Goal: Information Seeking & Learning: Check status

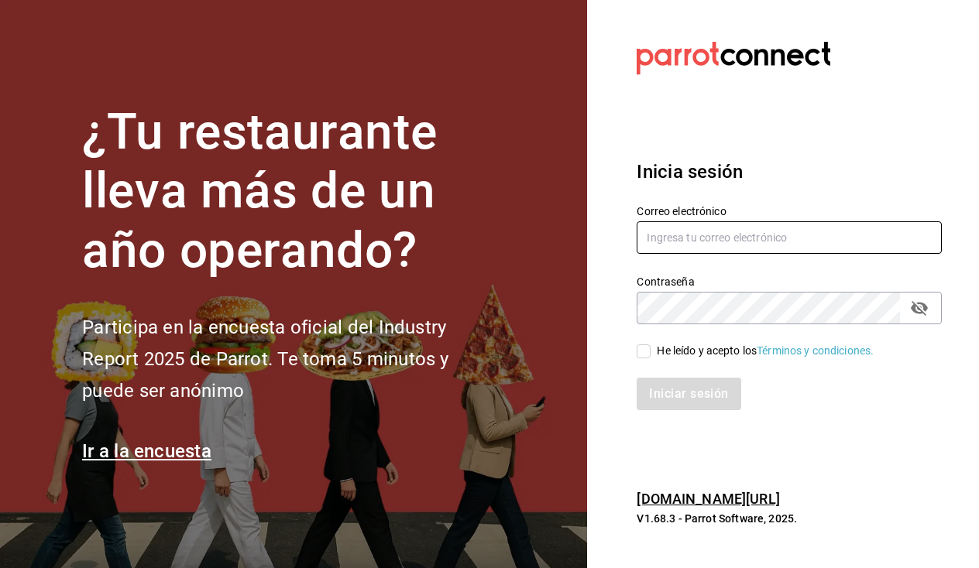
type input "[EMAIL_ADDRESS][DOMAIN_NAME]"
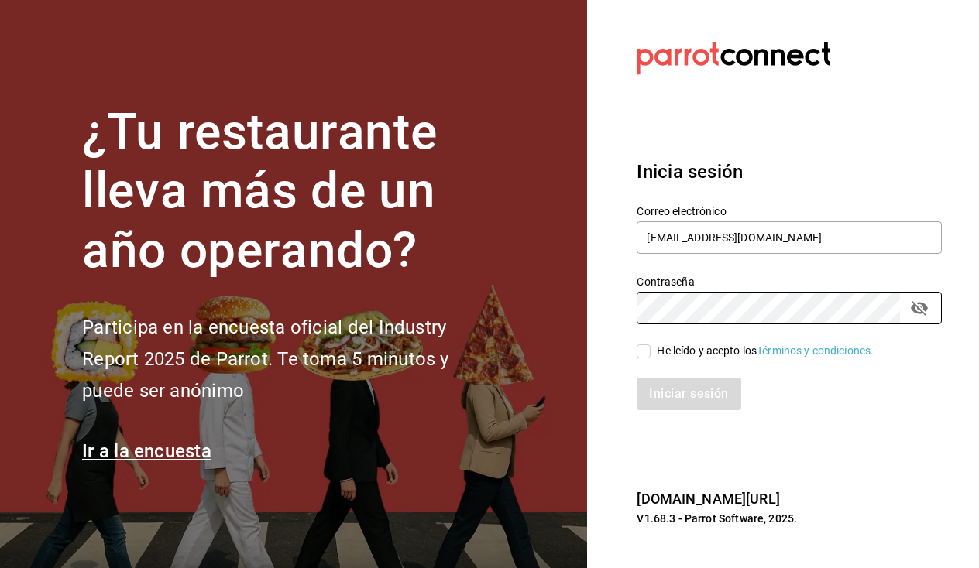
click at [641, 347] on input "He leído y acepto los Términos y condiciones." at bounding box center [643, 352] width 14 height 14
checkbox input "true"
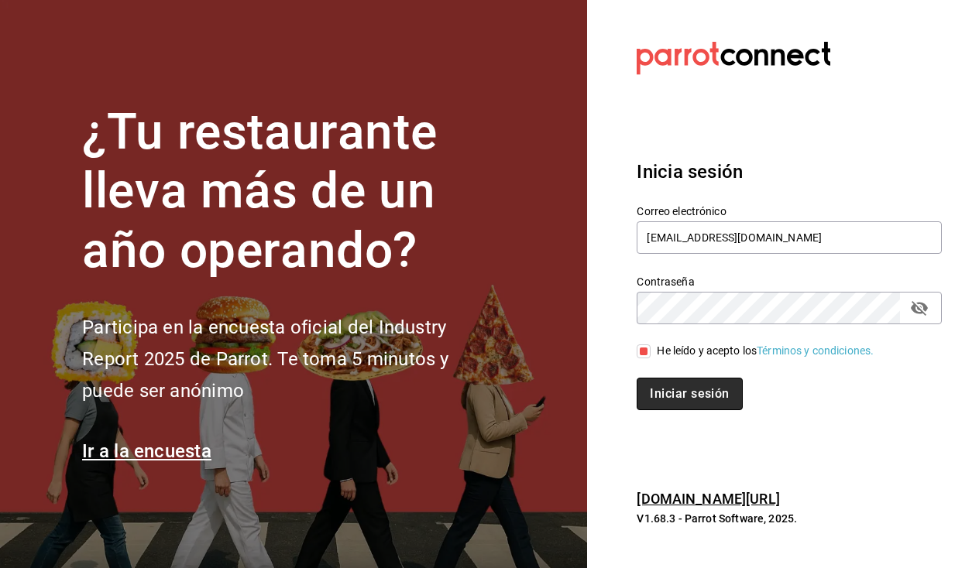
click at [676, 387] on button "Iniciar sesión" at bounding box center [688, 394] width 105 height 33
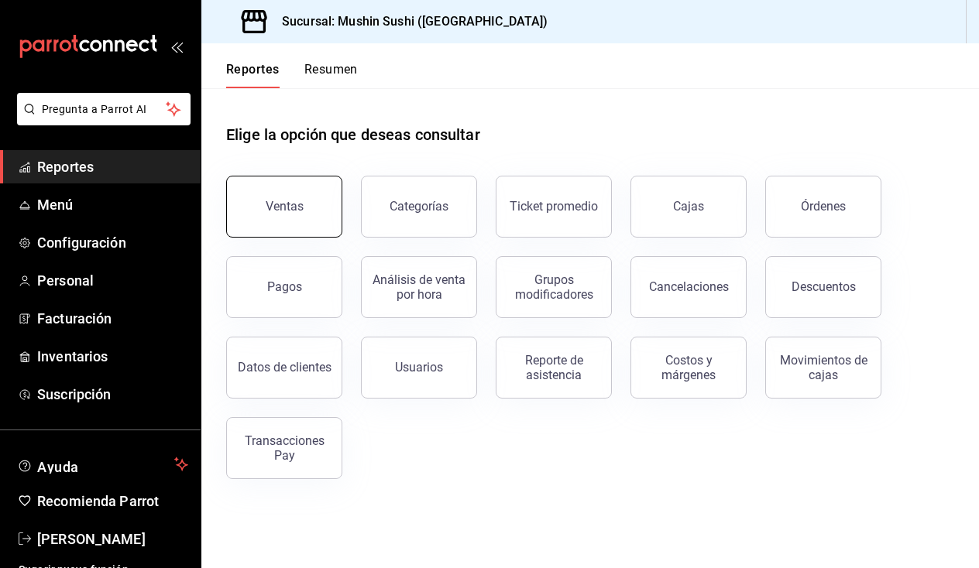
click at [293, 227] on button "Ventas" at bounding box center [284, 207] width 116 height 62
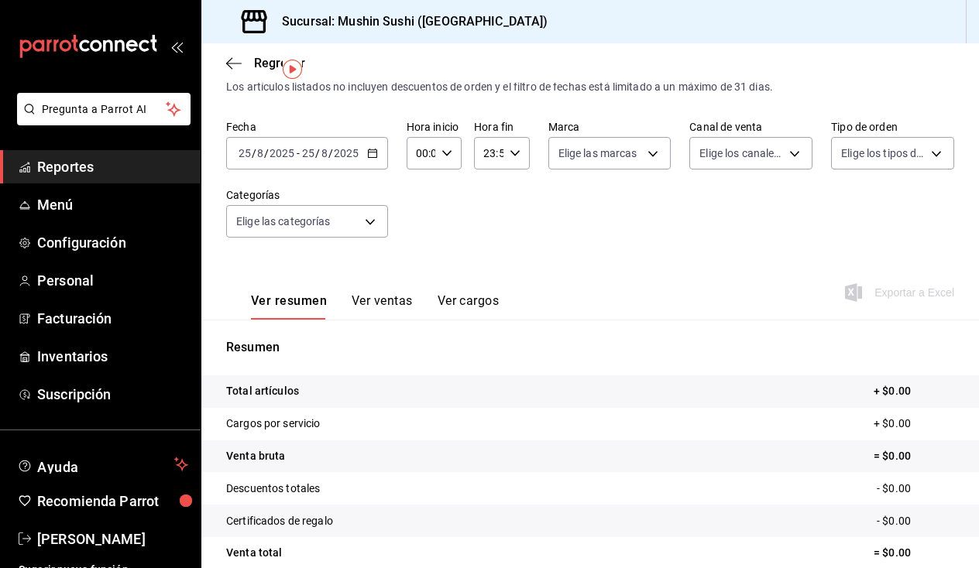
scroll to position [38, 0]
click at [383, 303] on button "Ver ventas" at bounding box center [382, 308] width 61 height 26
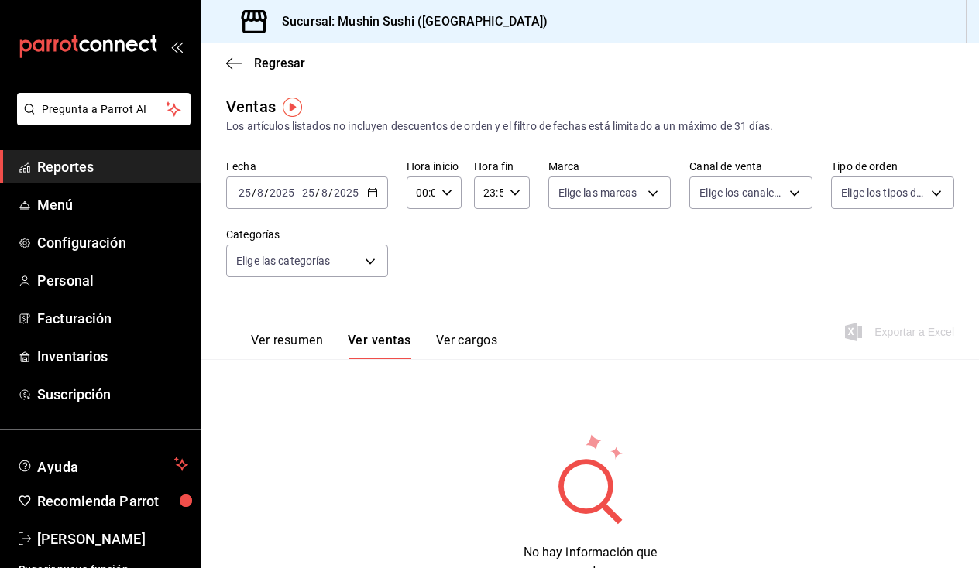
click at [317, 341] on button "Ver resumen" at bounding box center [287, 346] width 72 height 26
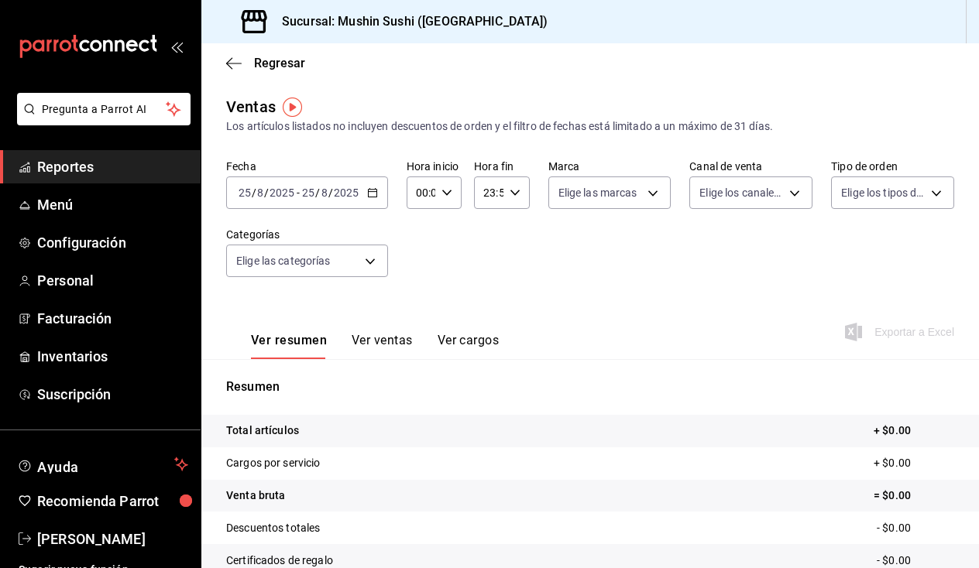
click at [293, 196] on input "2025" at bounding box center [282, 193] width 26 height 12
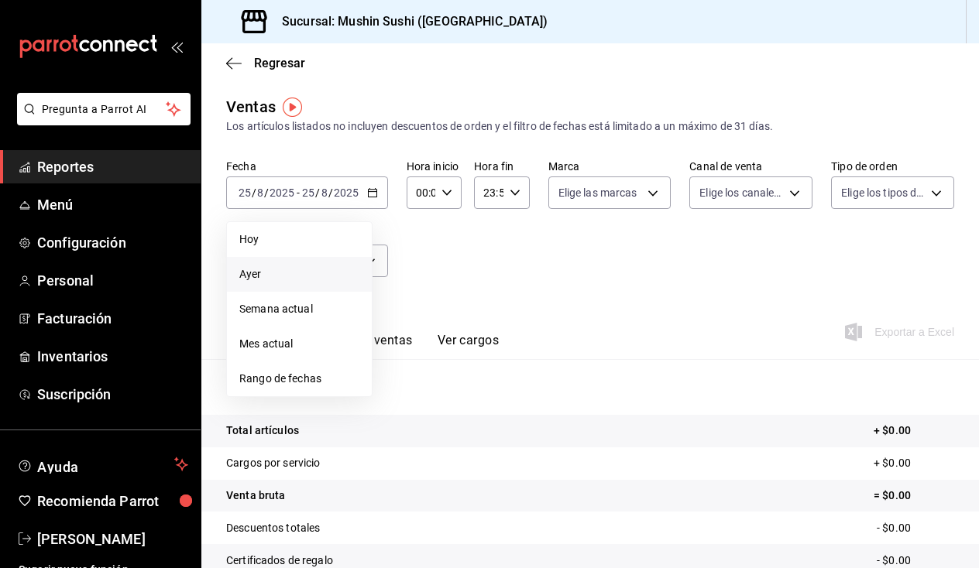
click at [265, 269] on span "Ayer" at bounding box center [299, 274] width 120 height 16
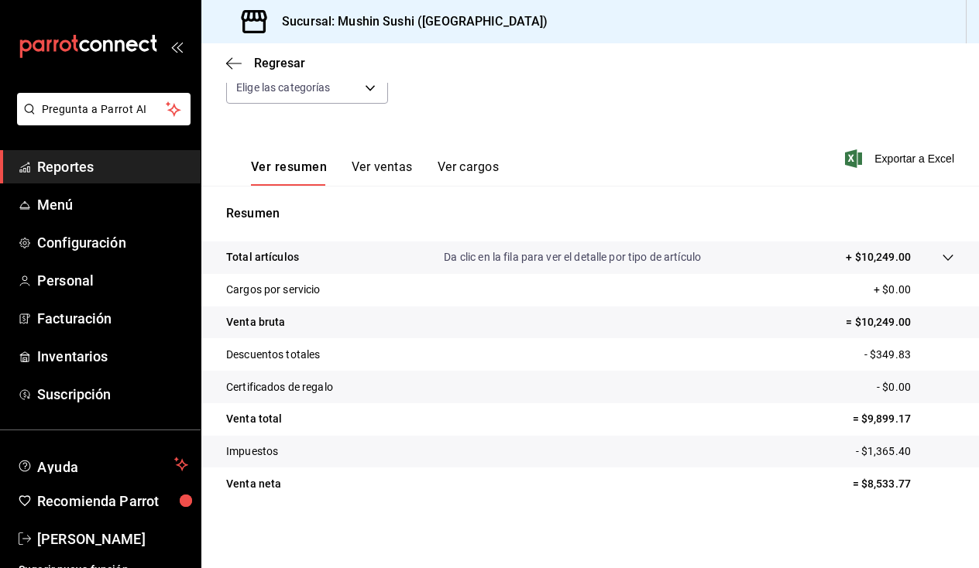
scroll to position [173, 0]
click at [942, 256] on icon at bounding box center [948, 258] width 12 height 12
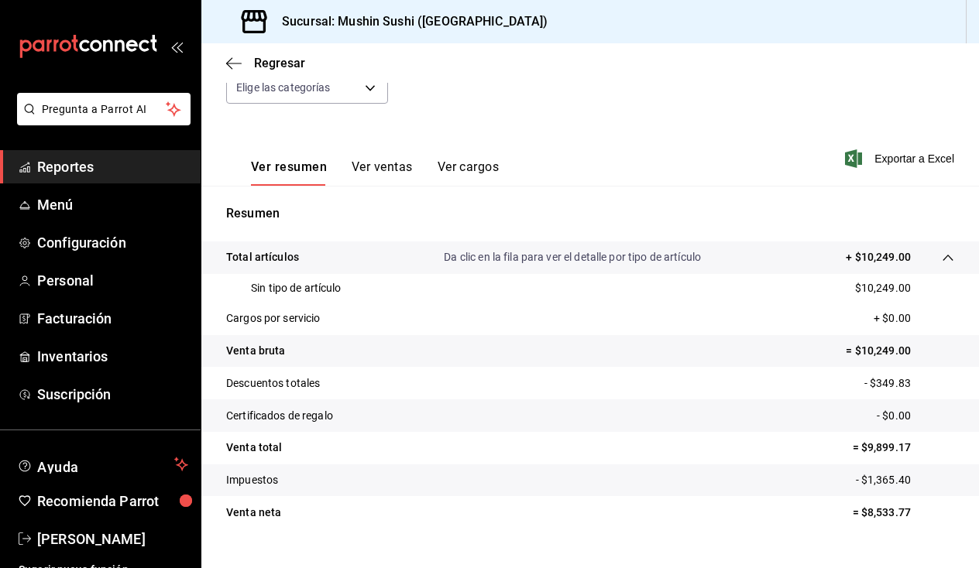
click at [942, 256] on icon at bounding box center [948, 258] width 12 height 12
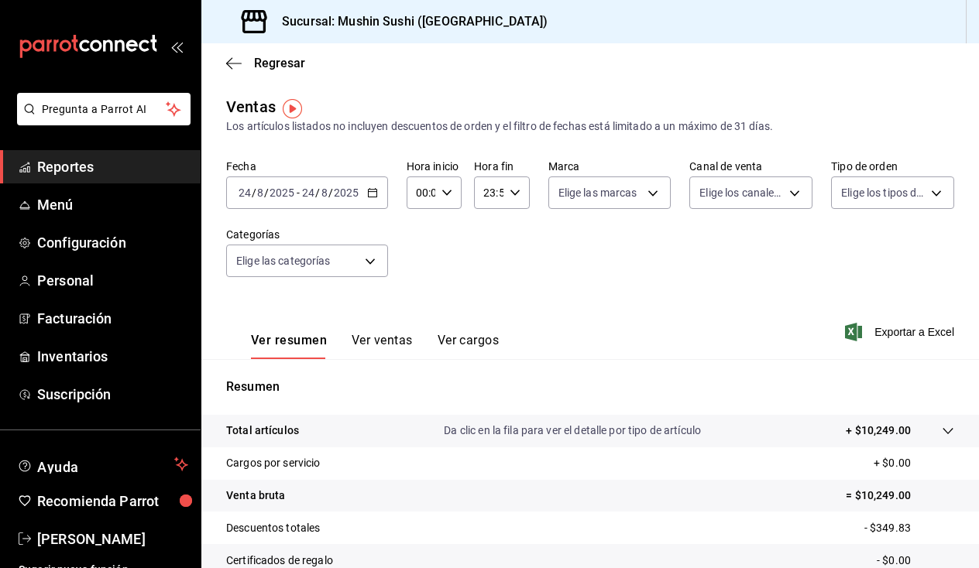
scroll to position [0, 0]
click at [102, 384] on span "Suscripción" at bounding box center [112, 394] width 151 height 21
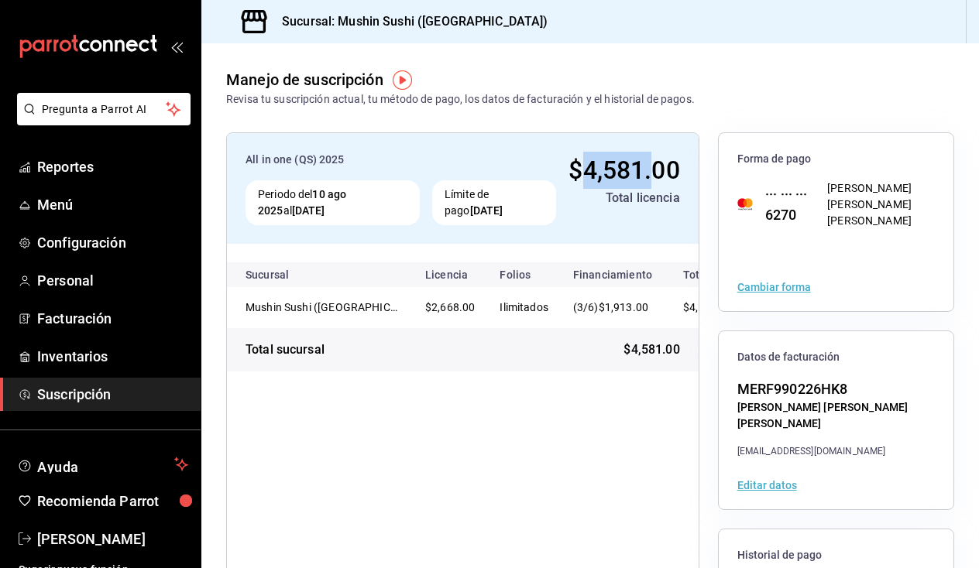
drag, startPoint x: 576, startPoint y: 173, endPoint x: 646, endPoint y: 174, distance: 69.7
click at [646, 174] on span "$4,581.00" at bounding box center [623, 170] width 111 height 29
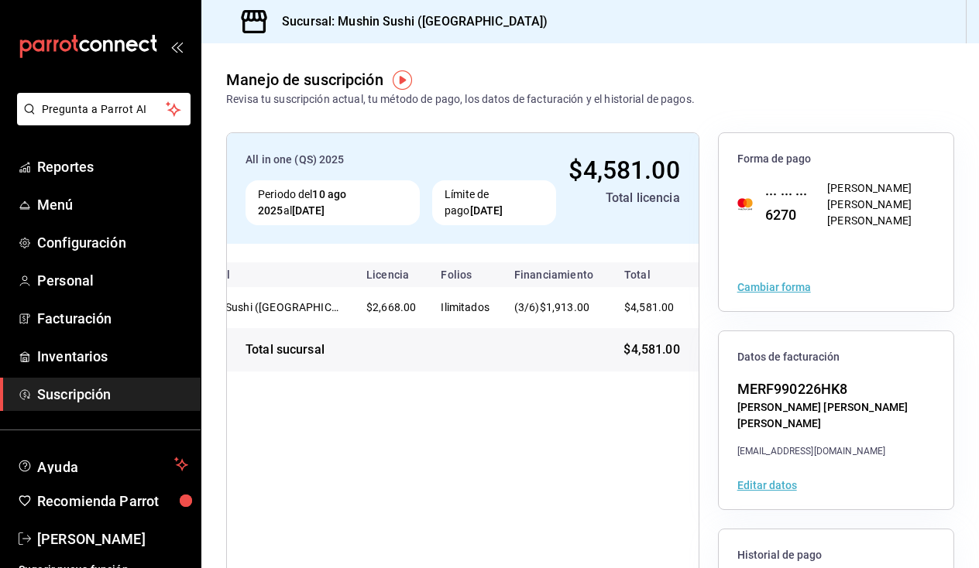
scroll to position [0, 62]
click at [82, 206] on span "Menú" at bounding box center [112, 204] width 151 height 21
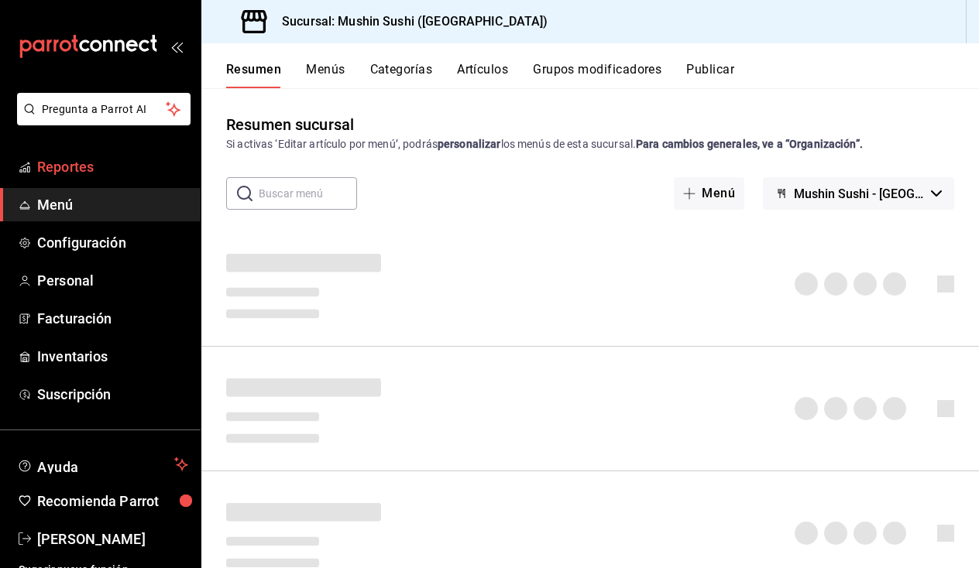
click at [77, 162] on span "Reportes" at bounding box center [112, 166] width 151 height 21
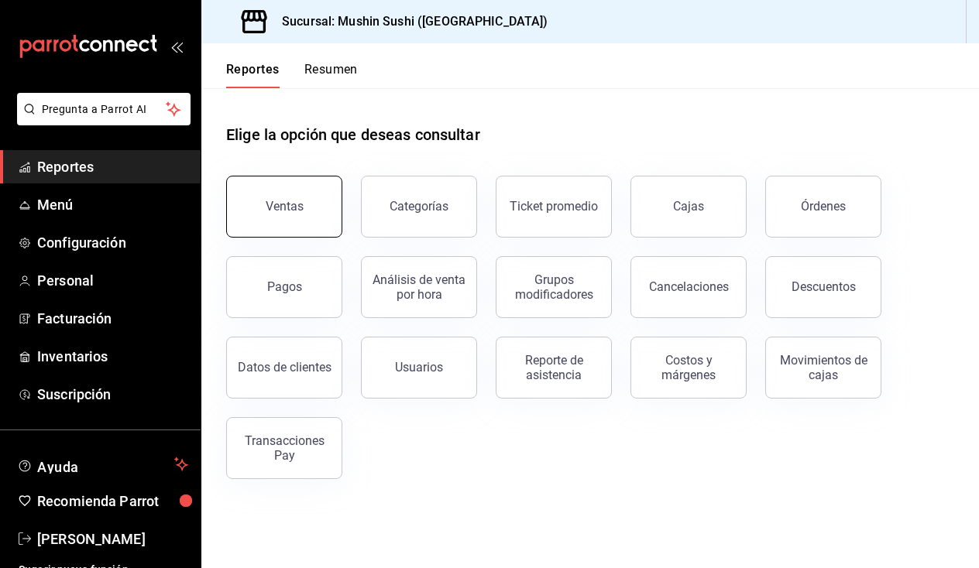
click at [265, 208] on button "Ventas" at bounding box center [284, 207] width 116 height 62
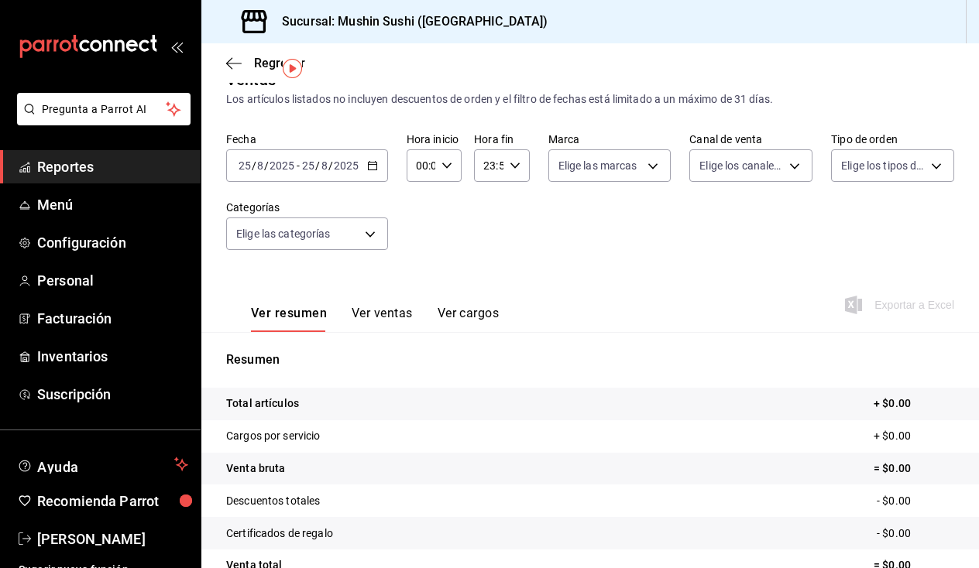
scroll to position [16, 0]
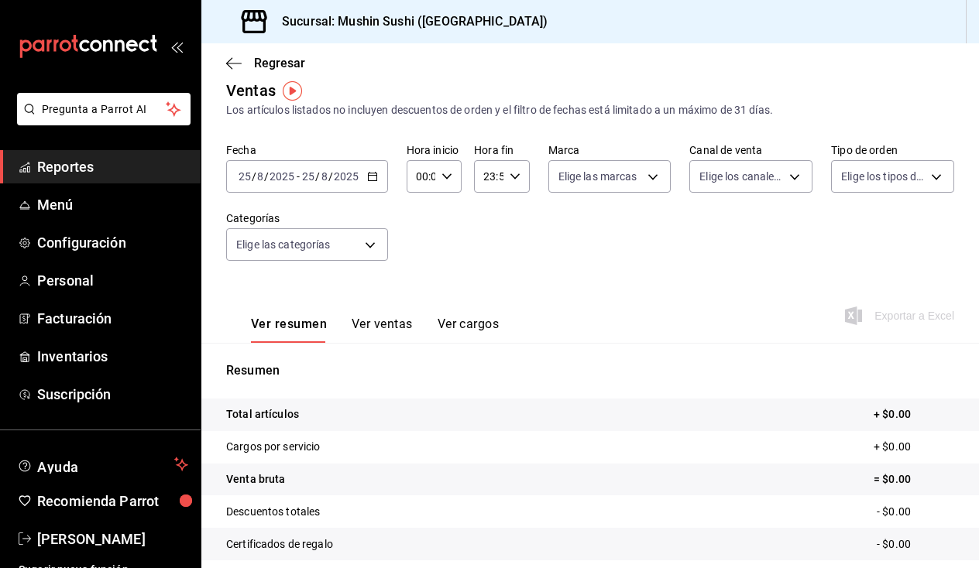
click at [327, 187] on div "2025-08-25 25 / 8 / 2025 - 2025-08-25 25 / 8 / 2025" at bounding box center [307, 176] width 162 height 33
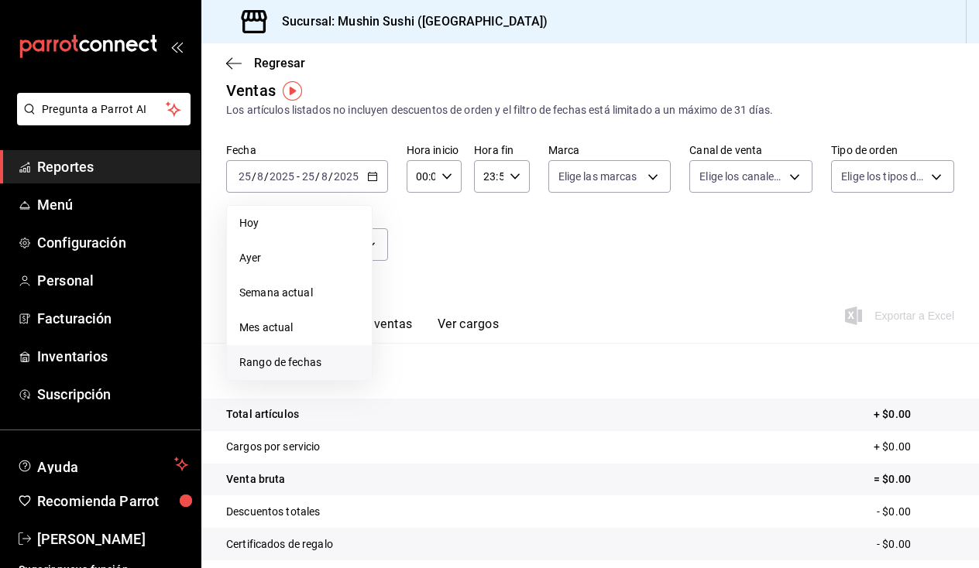
click at [282, 362] on span "Rango de fechas" at bounding box center [299, 363] width 120 height 16
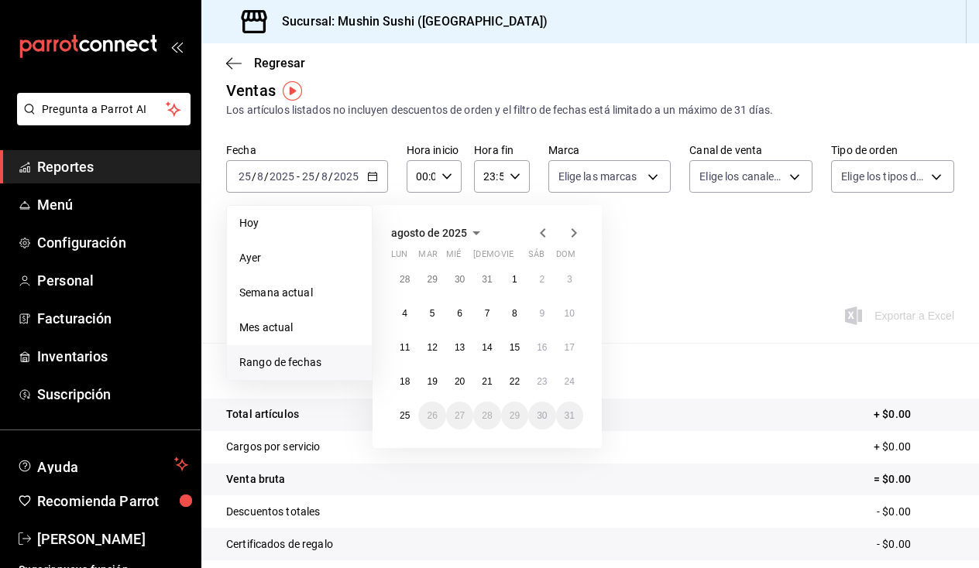
click at [537, 232] on icon "button" at bounding box center [543, 233] width 19 height 19
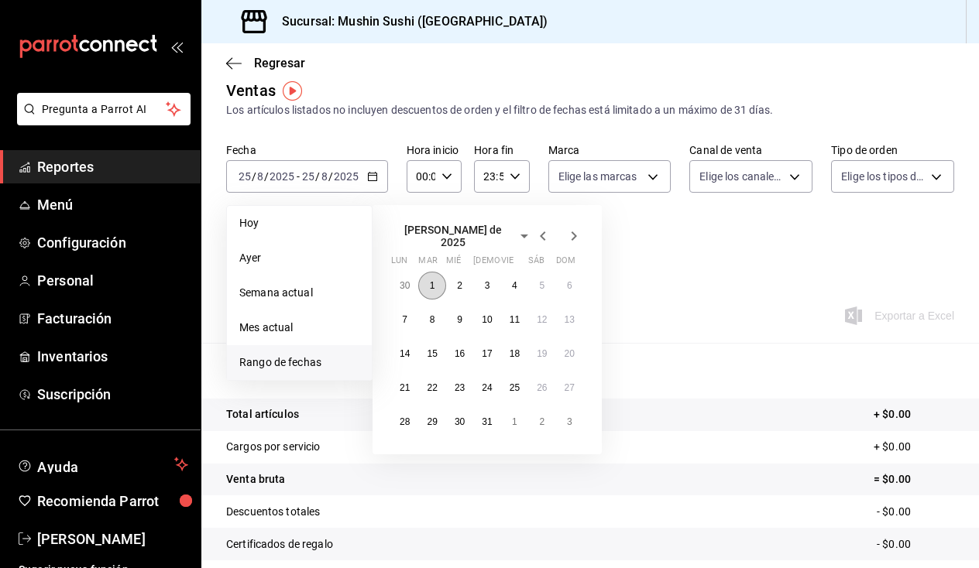
click at [422, 279] on button "1" at bounding box center [431, 286] width 27 height 28
click at [488, 417] on abbr "31" at bounding box center [487, 422] width 10 height 11
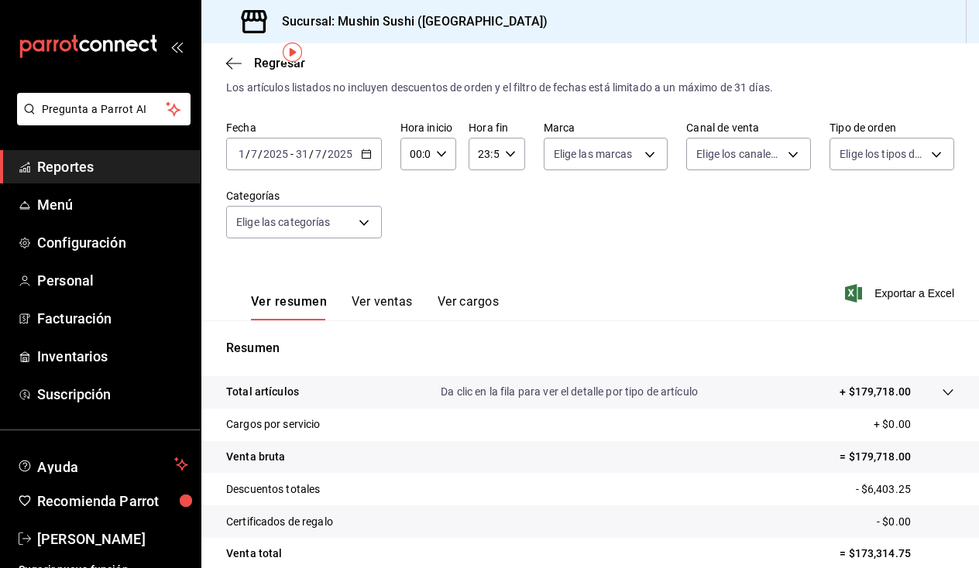
scroll to position [108, 0]
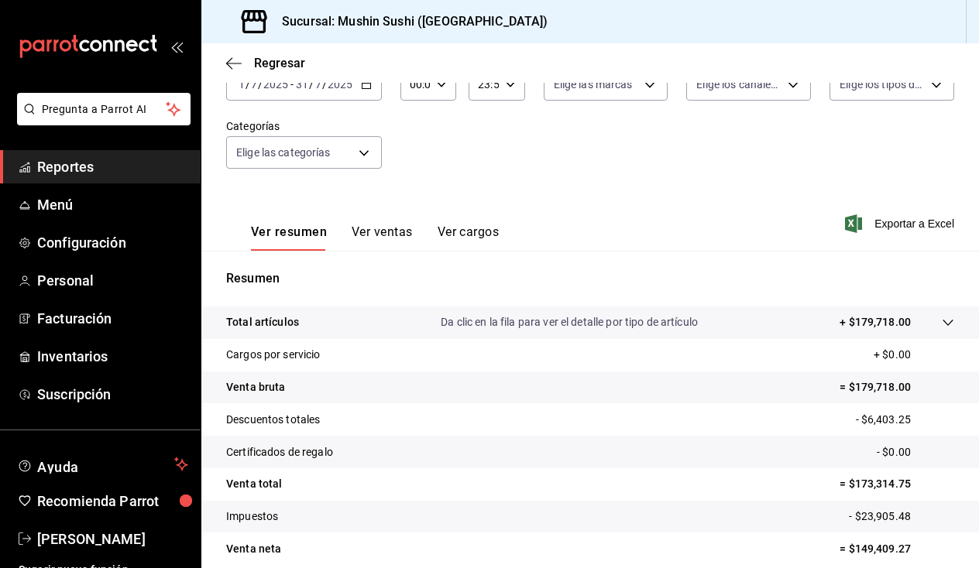
click at [410, 222] on div "Ver resumen Ver ventas Ver cargos" at bounding box center [362, 228] width 273 height 45
click at [382, 235] on button "Ver ventas" at bounding box center [382, 238] width 61 height 26
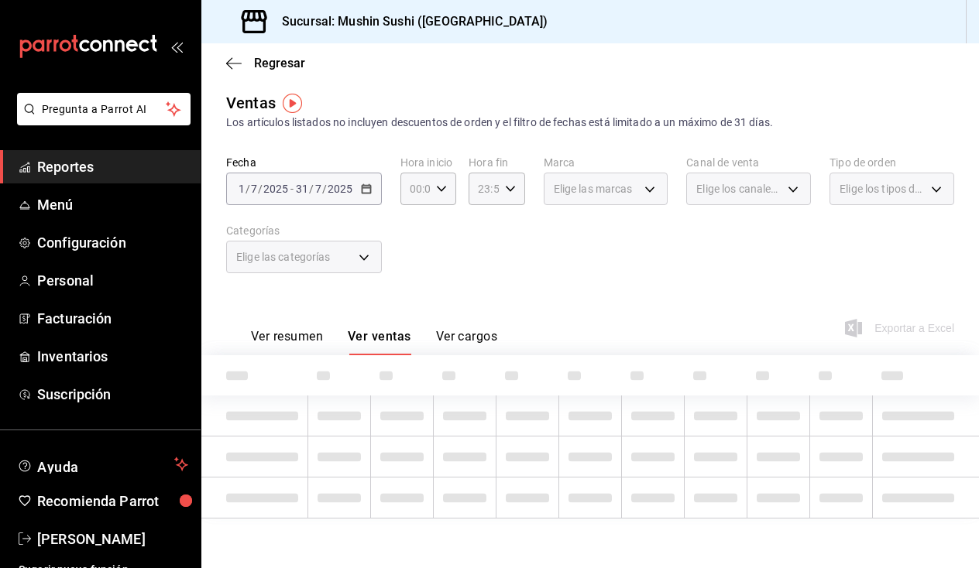
click at [294, 338] on button "Ver resumen" at bounding box center [287, 342] width 72 height 26
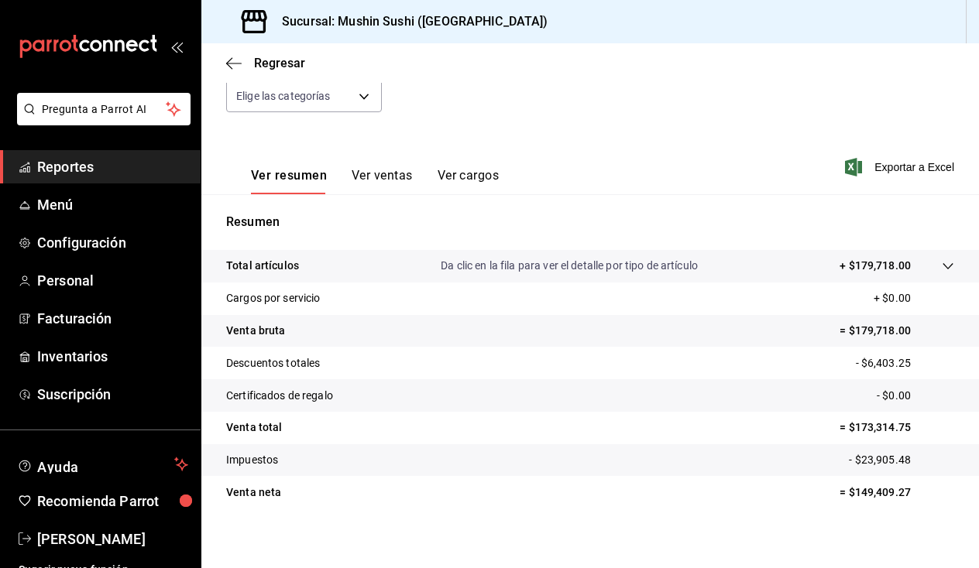
scroll to position [165, 0]
drag, startPoint x: 838, startPoint y: 429, endPoint x: 910, endPoint y: 432, distance: 72.1
click at [910, 432] on p "= $173,314.75" at bounding box center [896, 428] width 115 height 16
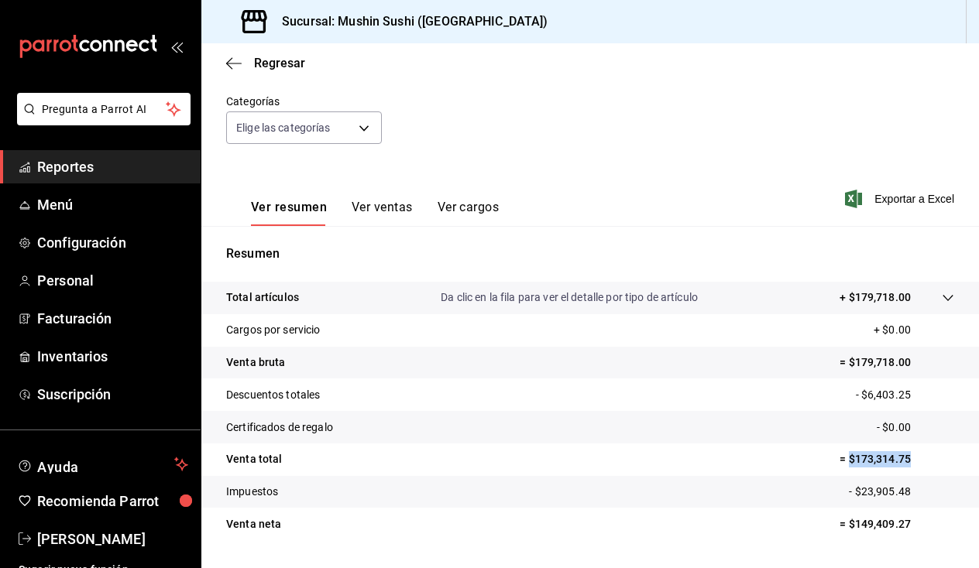
scroll to position [140, 0]
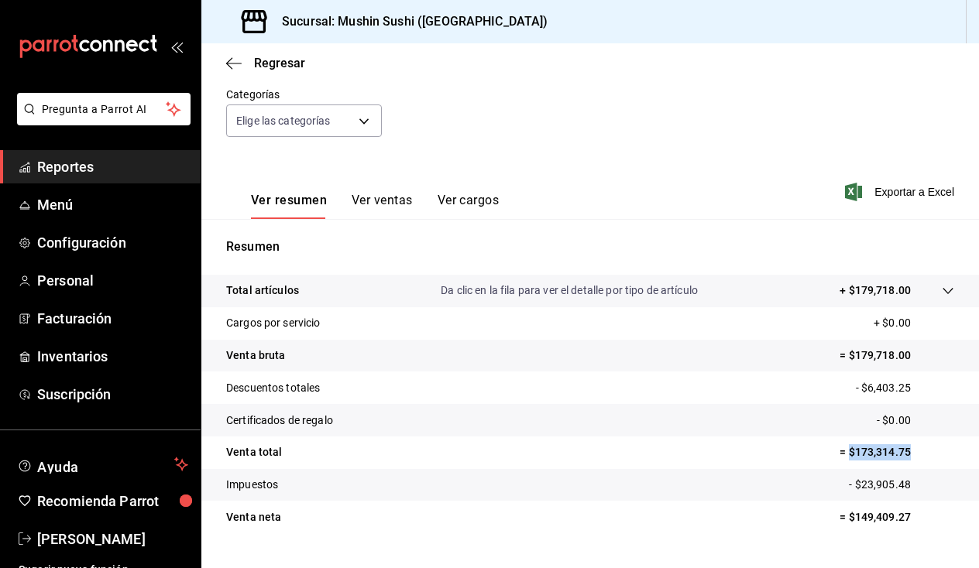
click at [390, 200] on button "Ver ventas" at bounding box center [382, 206] width 61 height 26
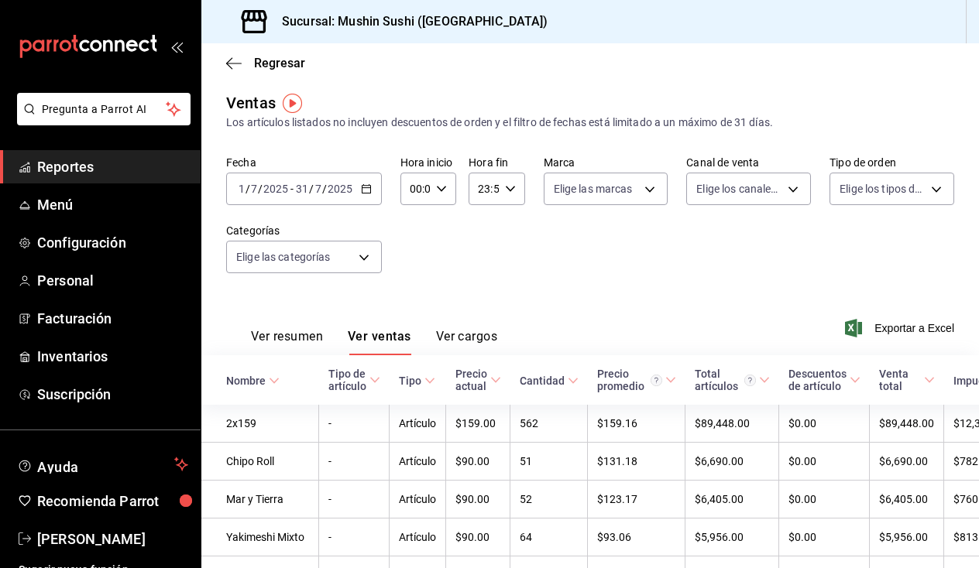
scroll to position [110, 0]
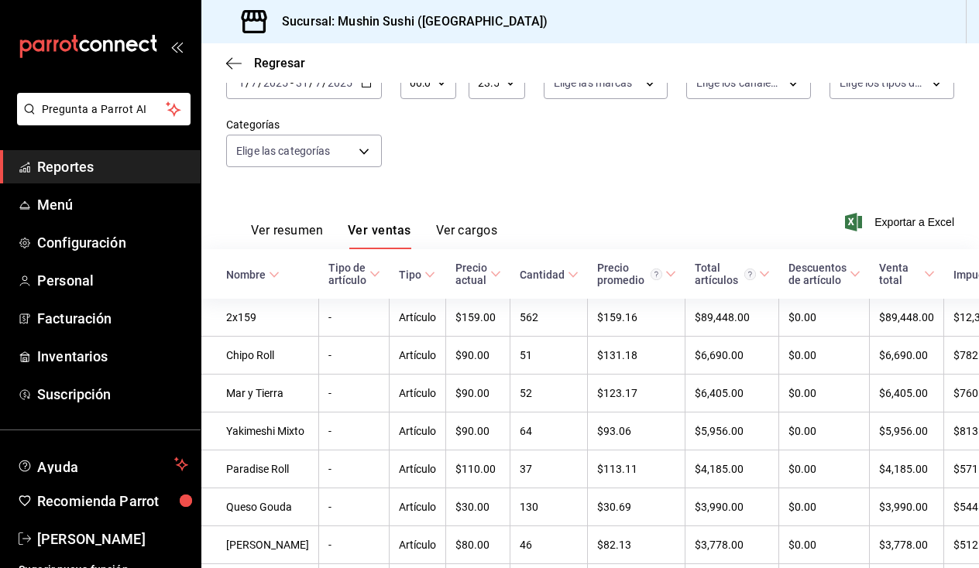
click at [294, 225] on button "Ver resumen" at bounding box center [287, 236] width 72 height 26
